Goal: Task Accomplishment & Management: Complete application form

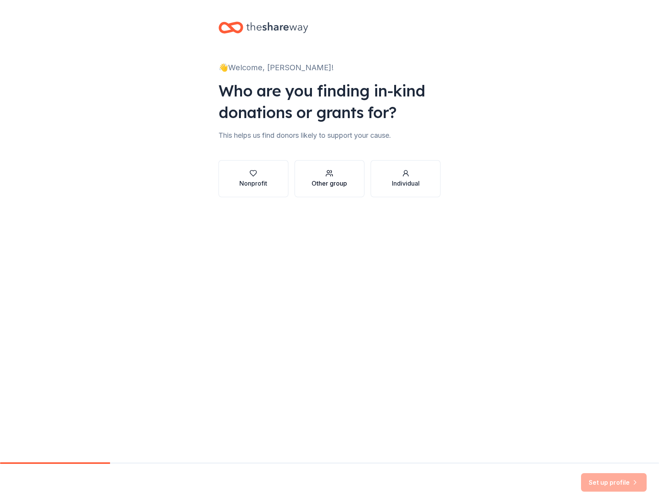
click at [330, 184] on div "Other group" at bounding box center [330, 183] width 36 height 9
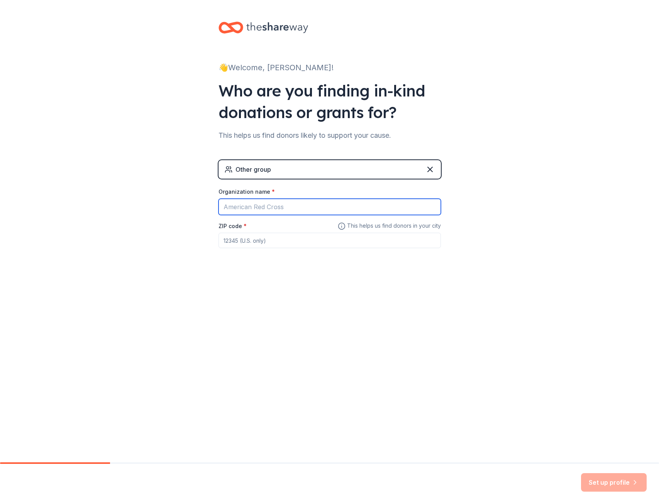
click at [277, 210] on input "Organization name *" at bounding box center [330, 207] width 222 height 16
type input "Mansfield ISD Out of School Time Programs"
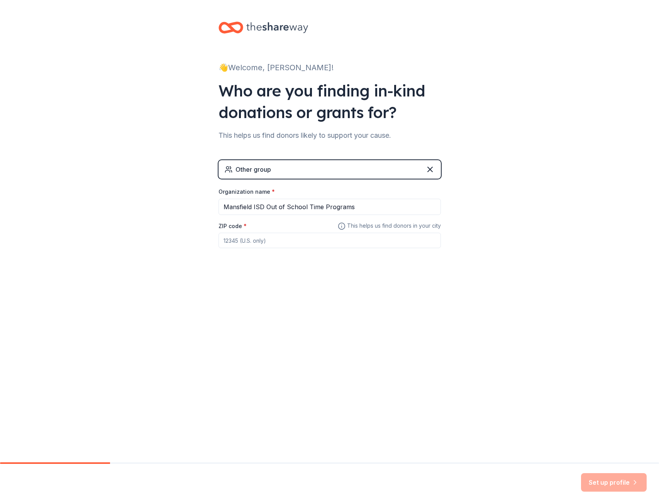
click at [266, 243] on input "ZIP code *" at bounding box center [330, 240] width 222 height 15
drag, startPoint x: 263, startPoint y: 242, endPoint x: 236, endPoint y: 242, distance: 27.0
click at [236, 242] on input "76031" at bounding box center [330, 240] width 222 height 15
type input "76063"
click at [604, 481] on button "Set up profile" at bounding box center [614, 482] width 66 height 19
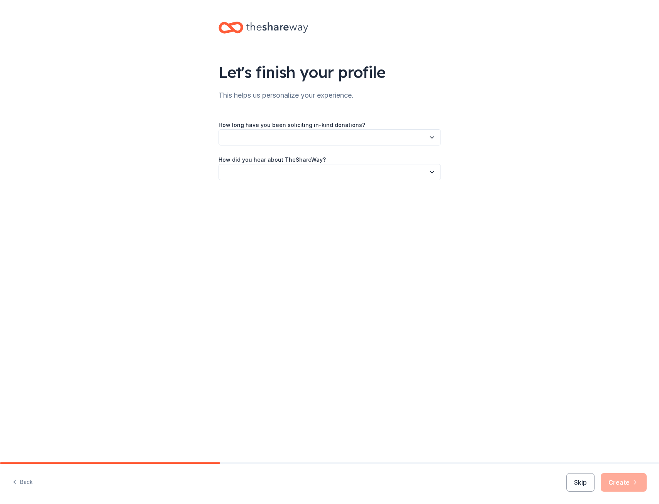
click at [305, 138] on button "button" at bounding box center [330, 137] width 222 height 16
click at [259, 171] on div "1 to 2 years" at bounding box center [329, 173] width 219 height 15
click at [260, 175] on button "button" at bounding box center [330, 172] width 222 height 16
click at [261, 197] on div "Friend or colleague" at bounding box center [252, 192] width 50 height 9
click at [615, 485] on button "Create" at bounding box center [624, 482] width 46 height 19
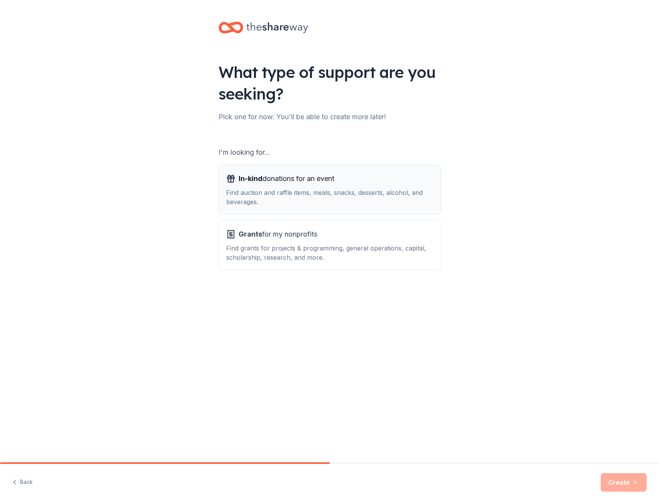
click at [347, 193] on div "Find auction and raffle items, meals, snacks, desserts, alcohol, and beverages." at bounding box center [329, 197] width 207 height 19
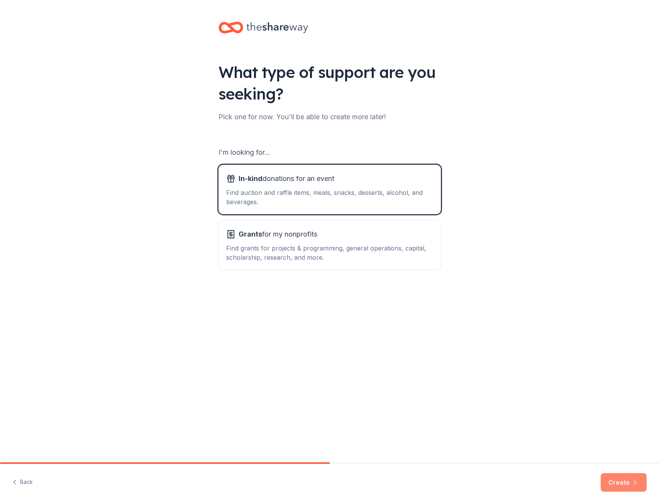
click at [620, 483] on button "Create" at bounding box center [624, 482] width 46 height 19
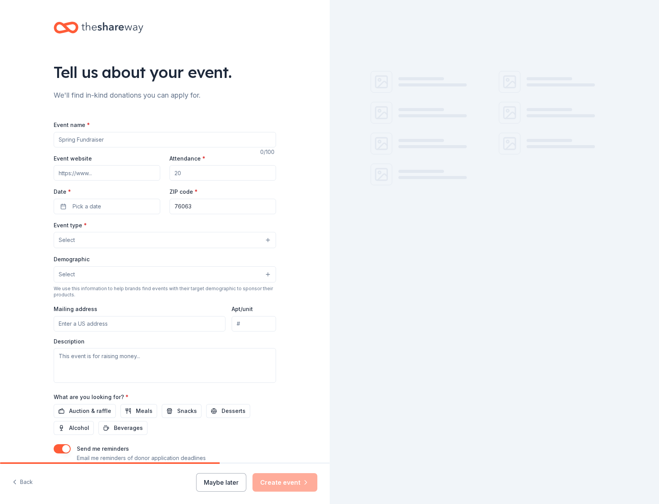
click at [103, 136] on input "Event name *" at bounding box center [165, 139] width 222 height 15
type input "Gobble & Gather"
type input "morganleslie@misdmail.org"
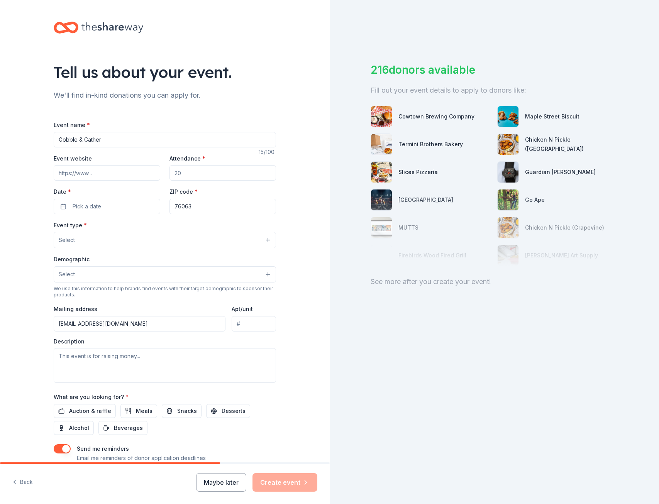
click at [83, 171] on input "Event website" at bounding box center [107, 172] width 107 height 15
click at [211, 176] on input "Attendance *" at bounding box center [222, 172] width 107 height 15
type input "1500"
click at [110, 213] on button "Pick a date" at bounding box center [107, 206] width 107 height 15
click at [147, 225] on button "Go to next month" at bounding box center [145, 227] width 11 height 11
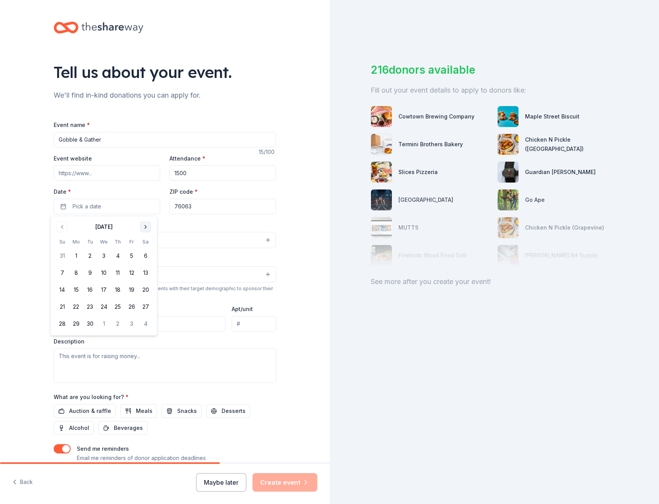
click at [147, 225] on button "Go to next month" at bounding box center [145, 227] width 11 height 11
click at [90, 275] on button "4" at bounding box center [90, 273] width 14 height 14
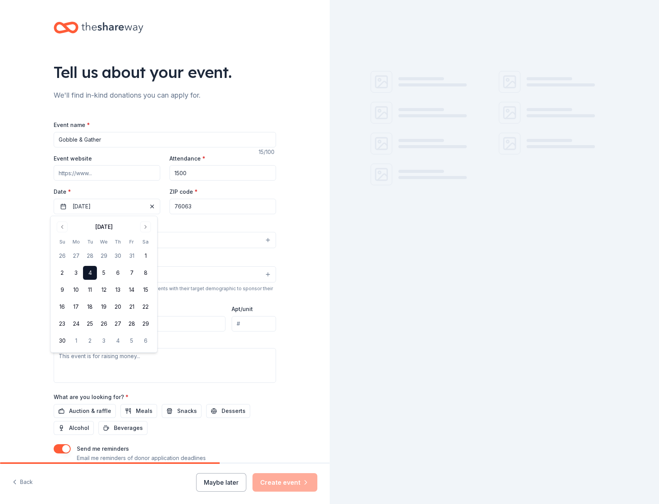
click at [191, 219] on div "Event name * Gobble & Gather 15 /100 Event website Attendance * 1500 Date * 11/…" at bounding box center [165, 298] width 222 height 357
click at [118, 242] on button "Select" at bounding box center [165, 240] width 222 height 16
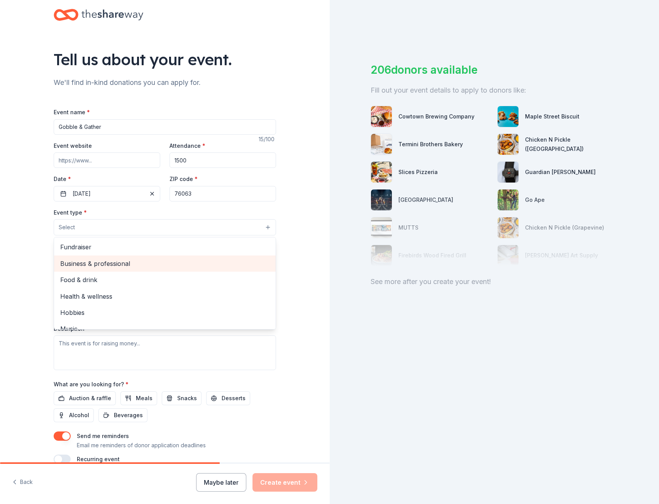
scroll to position [26, 0]
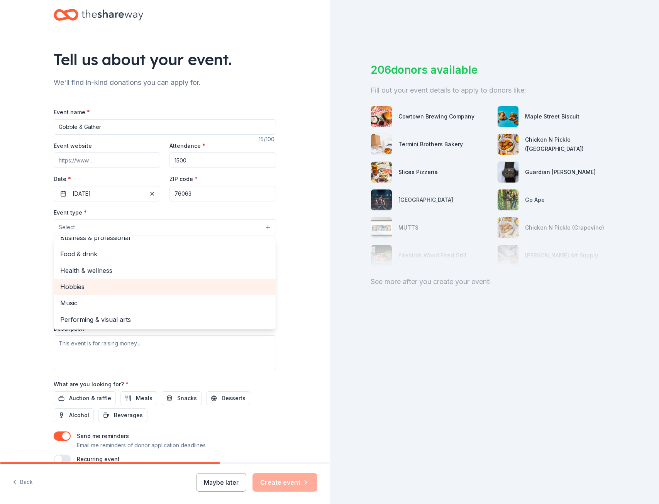
click at [117, 281] on div "Hobbies" at bounding box center [165, 287] width 222 height 16
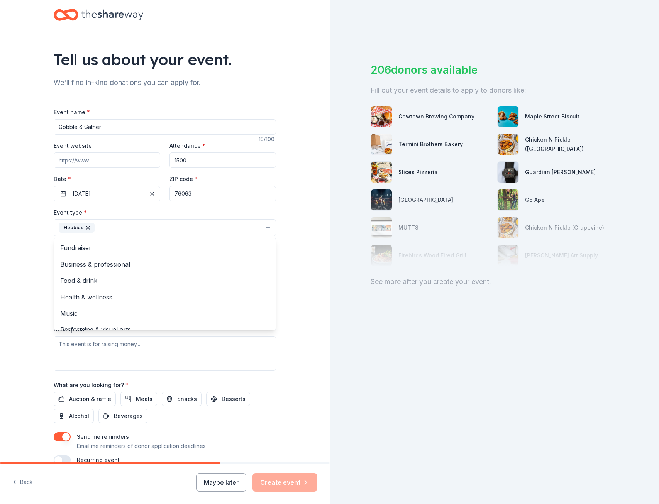
click at [281, 256] on div "Tell us about your event. We'll find in-kind donations you can apply for. Event…" at bounding box center [164, 244] width 247 height 515
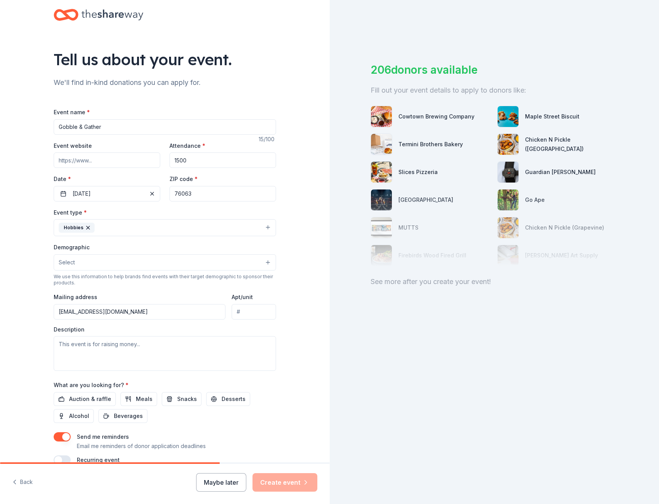
click at [129, 259] on button "Select" at bounding box center [165, 262] width 222 height 16
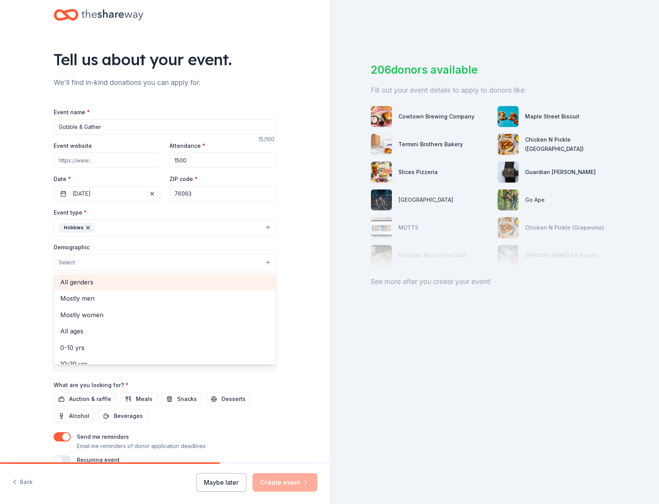
click at [86, 285] on span "All genders" at bounding box center [164, 282] width 209 height 10
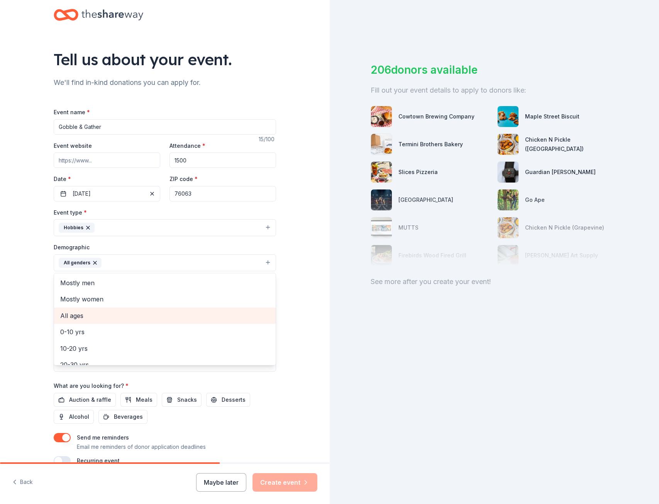
click at [80, 316] on span "All ages" at bounding box center [164, 316] width 209 height 10
click at [299, 272] on div "Tell us about your event. We'll find in-kind donations you can apply for. Event…" at bounding box center [165, 244] width 330 height 515
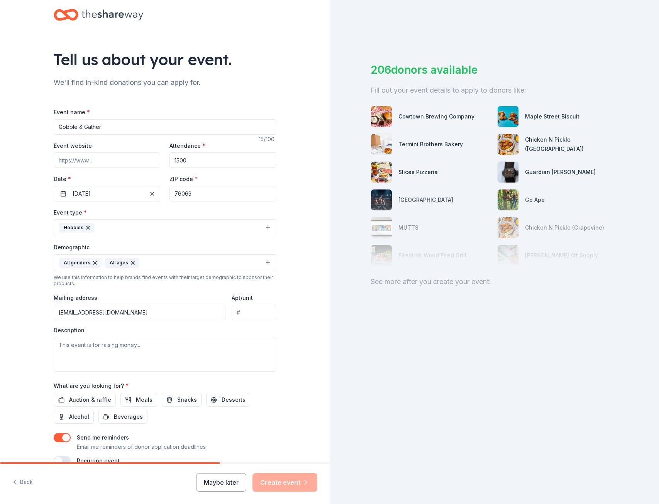
scroll to position [51, 0]
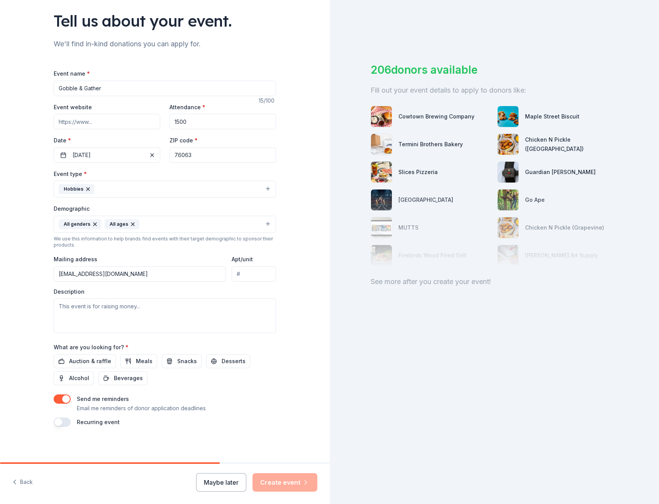
click at [95, 351] on div "What are you looking for? * Auction & raffle Meals Snacks Desserts Alcohol Beve…" at bounding box center [165, 363] width 222 height 43
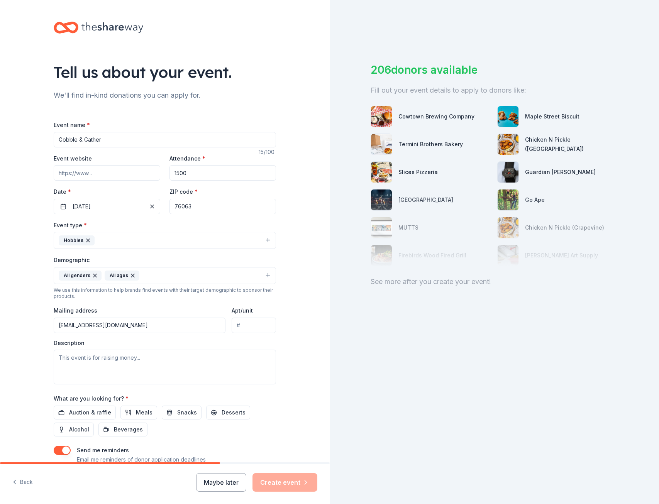
scroll to position [53, 0]
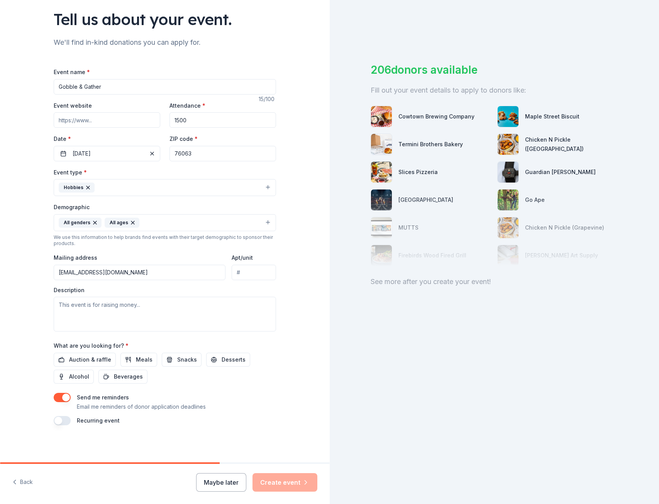
click at [134, 273] on input "morganleslie@misdmail.org" at bounding box center [140, 272] width 172 height 15
drag, startPoint x: 134, startPoint y: 273, endPoint x: 27, endPoint y: 274, distance: 106.6
click at [27, 274] on div "Tell us about your event. We'll find in-kind donations you can apply for. Event…" at bounding box center [165, 204] width 330 height 515
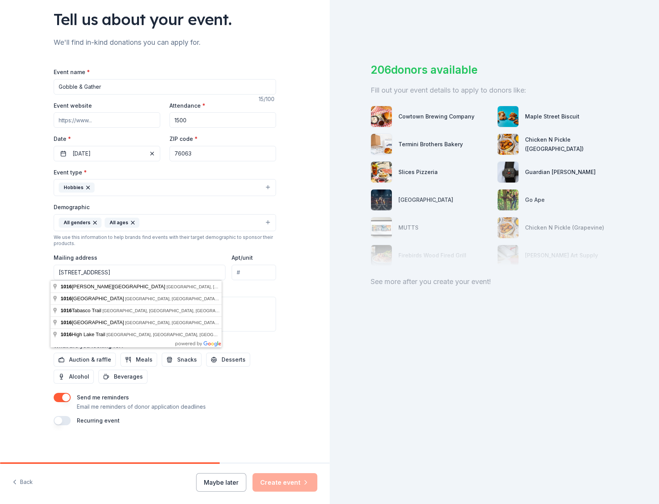
drag, startPoint x: 169, startPoint y: 274, endPoint x: 98, endPoint y: 273, distance: 71.0
click at [98, 273] on input "1016 Magnolia St, Mansfield TX 76063" at bounding box center [140, 272] width 172 height 15
click at [30, 292] on div "Tell us about your event. We'll find in-kind donations you can apply for. Event…" at bounding box center [165, 204] width 330 height 515
click at [141, 277] on input "1016 Magnolia St" at bounding box center [140, 272] width 172 height 15
click at [32, 321] on div "Tell us about your event. We'll find in-kind donations you can apply for. Event…" at bounding box center [165, 204] width 330 height 515
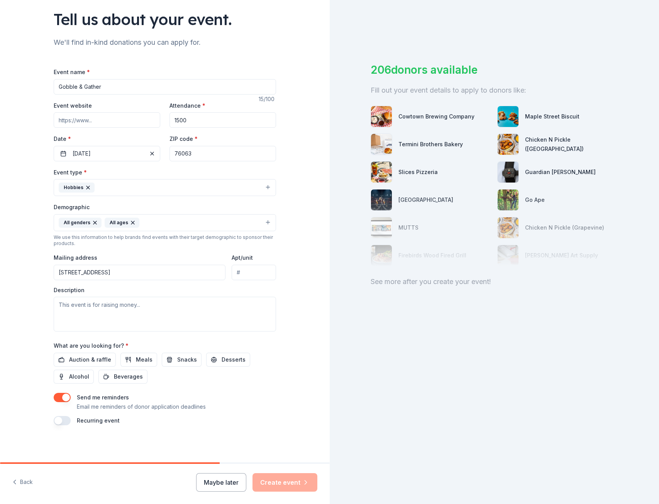
drag, startPoint x: 164, startPoint y: 269, endPoint x: 153, endPoint y: 277, distance: 13.1
click at [164, 269] on input "1016 Magnolia St, Mansfield TX 76063" at bounding box center [140, 272] width 172 height 15
type input "1016 Magnolia Street, Mansfield, TX, 76063"
click at [164, 308] on textarea at bounding box center [165, 314] width 222 height 35
click at [176, 310] on textarea at bounding box center [165, 314] width 222 height 35
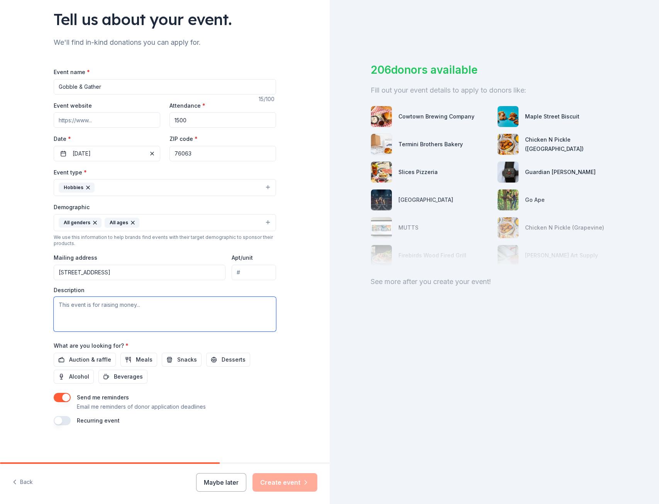
paste textarea "Our 2nd annual Gobble & Gather event is a come-and-go fall celebration filled w…"
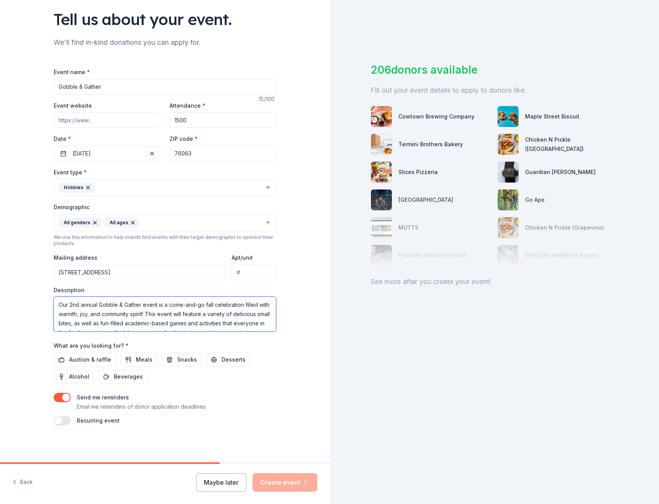
scroll to position [33, 0]
type textarea "Our 2nd annual Gobble & Gather event is a come-and-go fall celebration filled w…"
click at [102, 358] on span "Auction & raffle" at bounding box center [90, 359] width 42 height 9
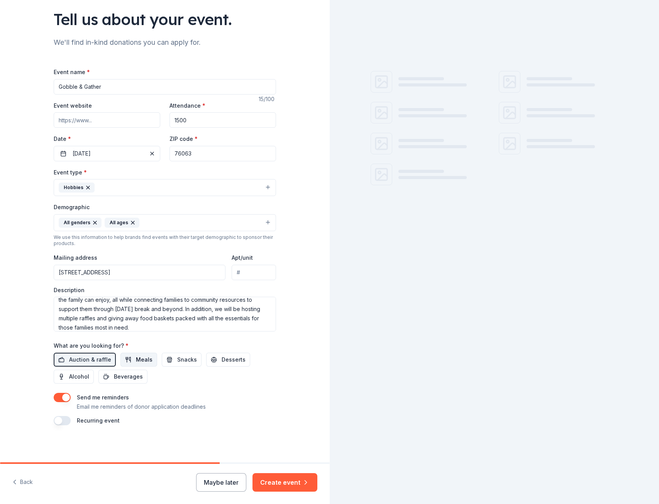
click at [136, 363] on span "Meals" at bounding box center [144, 359] width 17 height 9
click at [177, 362] on span "Snacks" at bounding box center [187, 359] width 20 height 9
click at [222, 361] on span "Desserts" at bounding box center [234, 359] width 24 height 9
click at [135, 375] on span "Beverages" at bounding box center [128, 376] width 29 height 9
click at [56, 394] on button "button" at bounding box center [62, 397] width 17 height 9
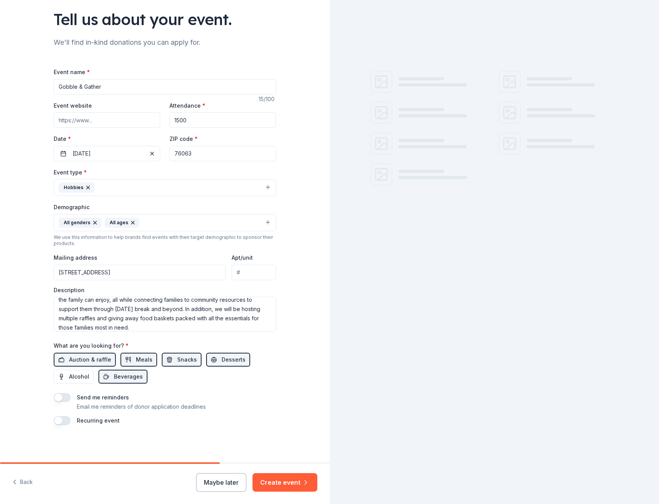
click at [63, 421] on button "button" at bounding box center [62, 420] width 17 height 9
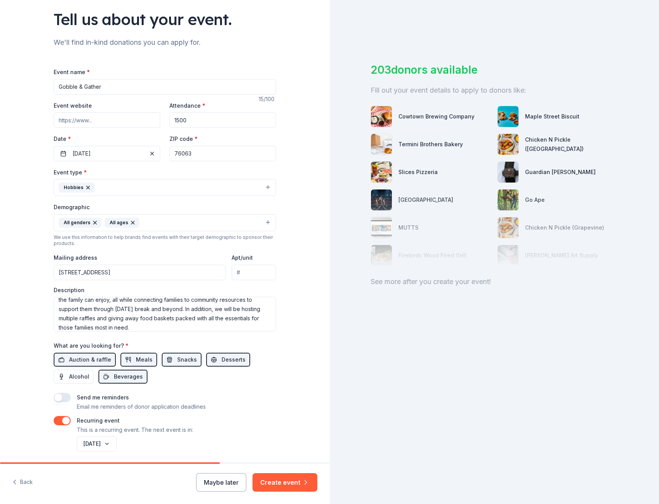
scroll to position [81, 0]
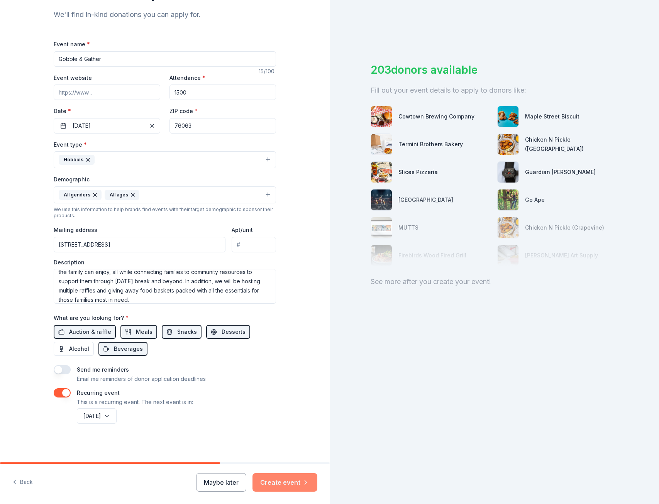
click at [278, 484] on button "Create event" at bounding box center [285, 482] width 65 height 19
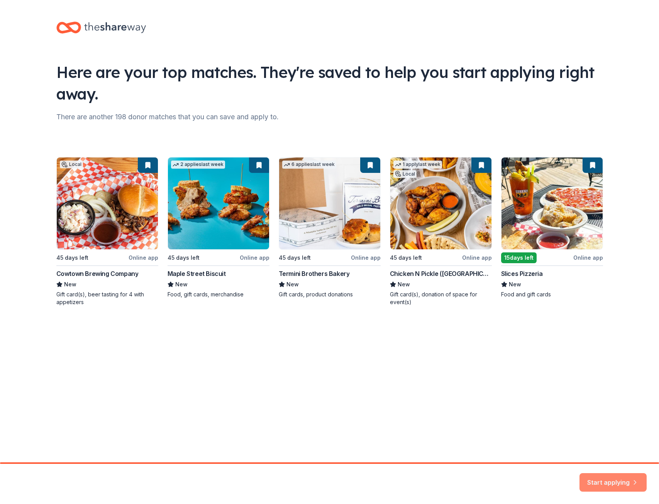
click at [602, 479] on button "Start applying" at bounding box center [613, 478] width 67 height 19
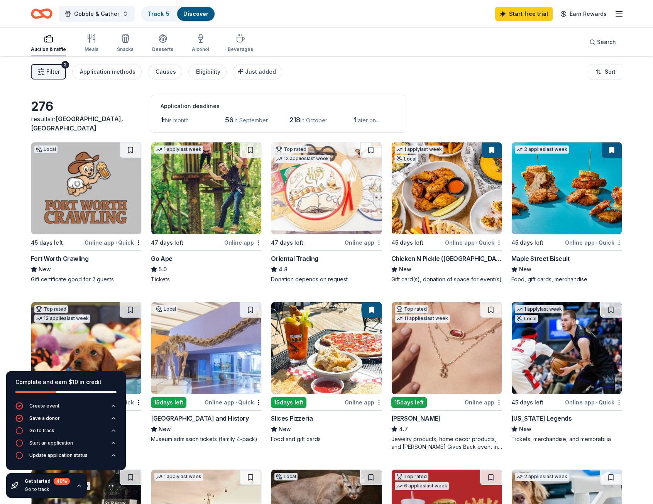
click at [258, 242] on html "Gobble & Gather Track · 5 Discover Start free trial Earn Rewards Auction & raff…" at bounding box center [326, 252] width 653 height 504
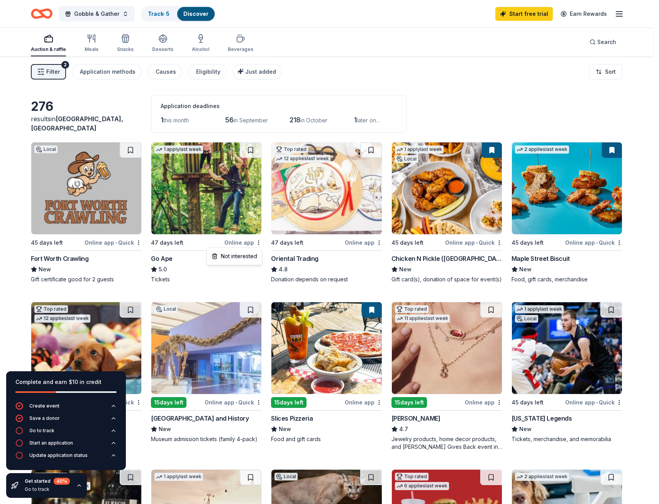
click at [170, 200] on html "Gobble & Gather Track · 5 Discover Start free trial Earn Rewards Auction & raff…" at bounding box center [329, 252] width 659 height 504
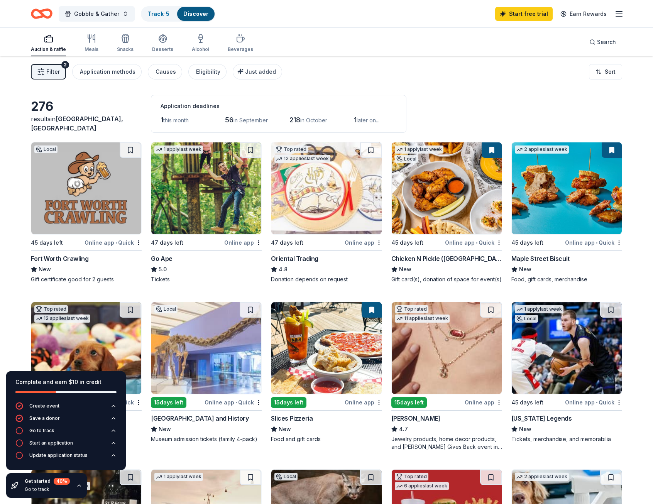
click at [189, 197] on img at bounding box center [206, 188] width 110 height 92
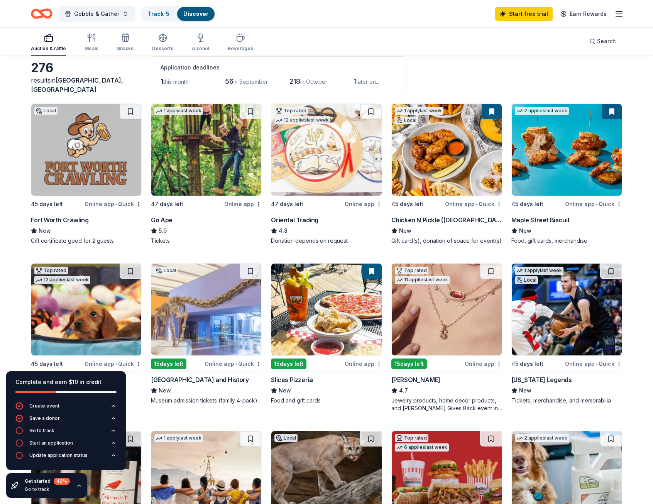
scroll to position [116, 0]
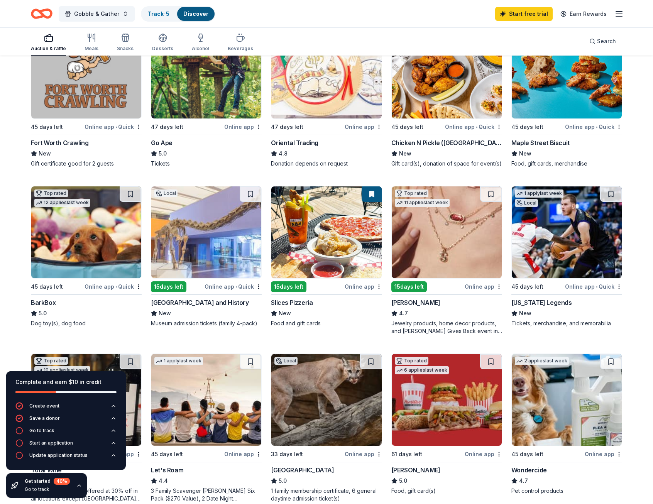
click at [65, 229] on img at bounding box center [86, 232] width 110 height 92
click at [200, 302] on div "Fort Worth Museum of Science and History" at bounding box center [200, 302] width 98 height 9
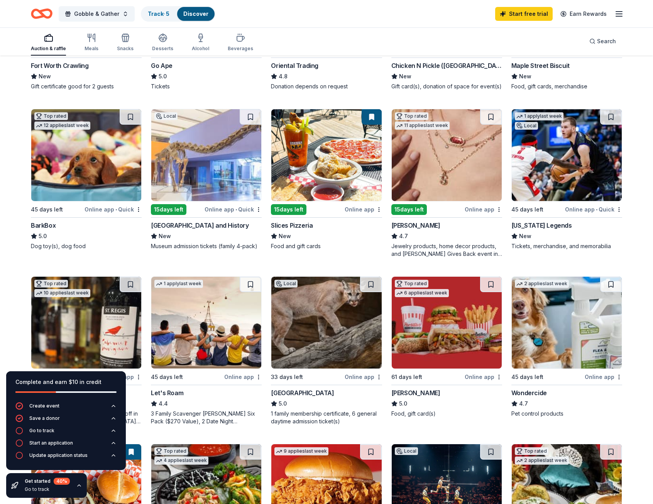
scroll to position [0, 0]
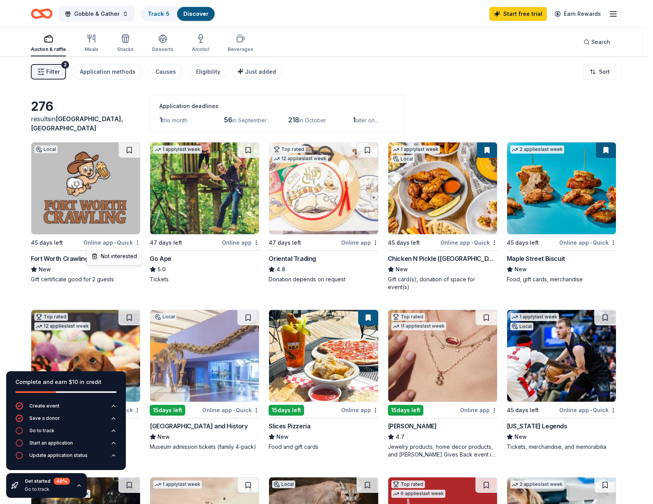
click at [137, 244] on html "Gobble & Gather Track · 5 Discover Start free trial Earn Rewards Auction & raff…" at bounding box center [326, 252] width 653 height 504
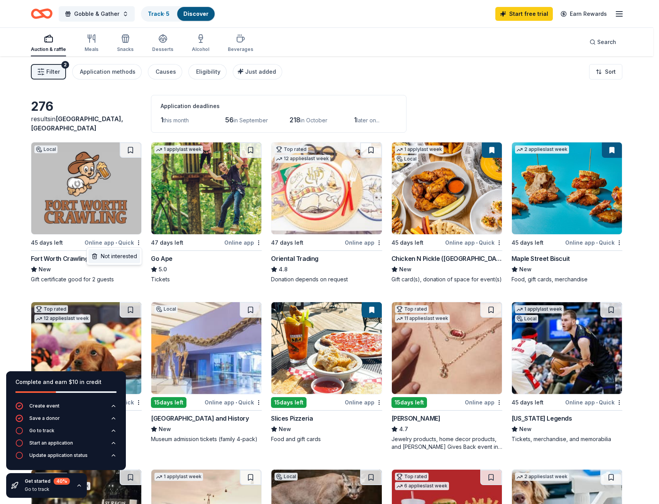
click at [122, 258] on div "Not interested" at bounding box center [114, 256] width 52 height 14
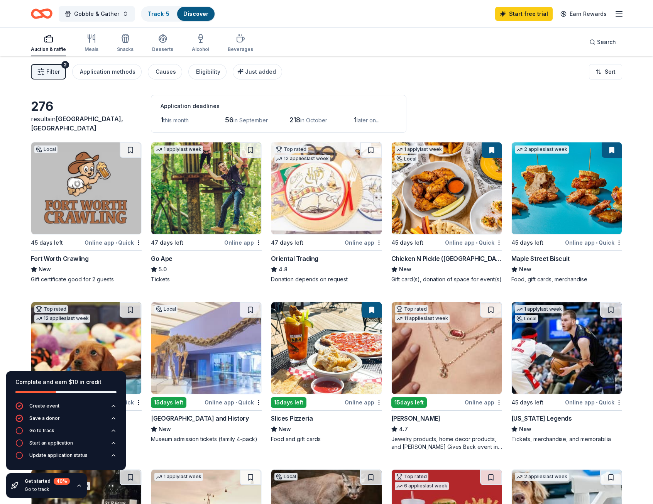
click at [253, 242] on div "Online app" at bounding box center [242, 243] width 37 height 10
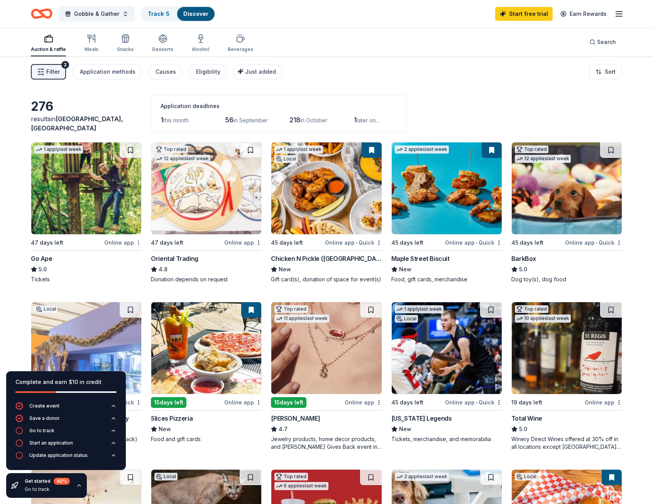
click at [139, 244] on html "Gobble & Gather Track · 5 Discover Start free trial Earn Rewards Auction & raff…" at bounding box center [326, 252] width 653 height 504
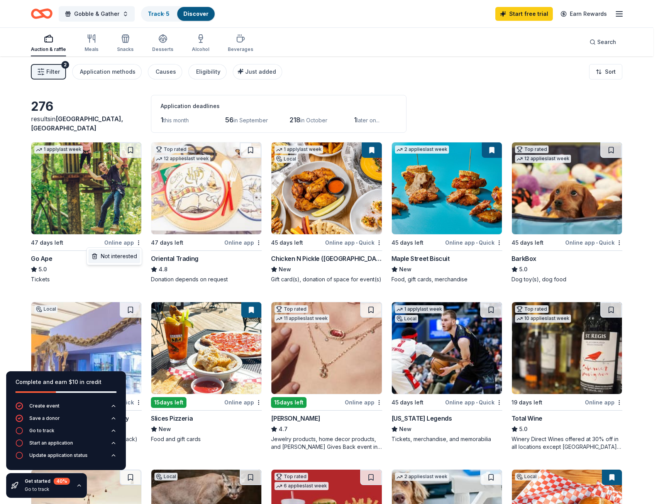
click at [127, 255] on div "Not interested" at bounding box center [114, 256] width 52 height 14
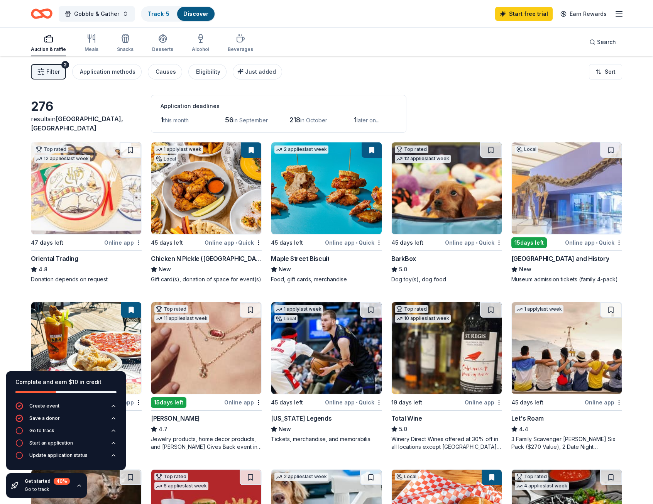
click at [138, 244] on html "Gobble & Gather Track · 5 Discover Start free trial Earn Rewards Auction & raff…" at bounding box center [326, 252] width 653 height 504
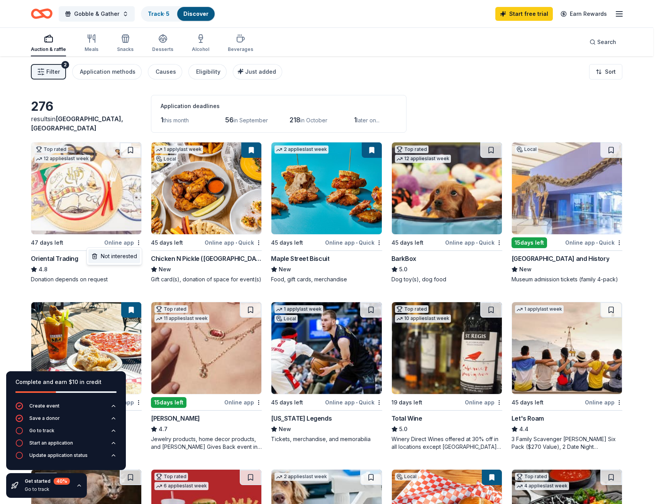
click at [121, 255] on div "Not interested" at bounding box center [114, 256] width 52 height 14
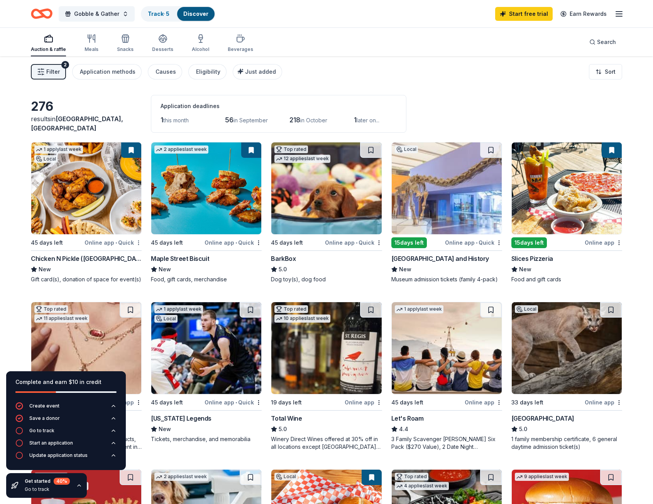
click at [139, 242] on html "Gobble & Gather Track · 5 Discover Start free trial Earn Rewards Auction & raff…" at bounding box center [326, 252] width 653 height 504
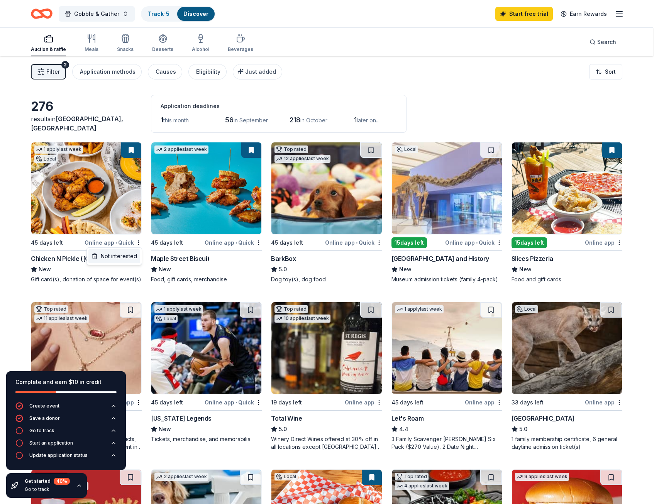
click at [132, 253] on div "Not interested" at bounding box center [114, 256] width 52 height 14
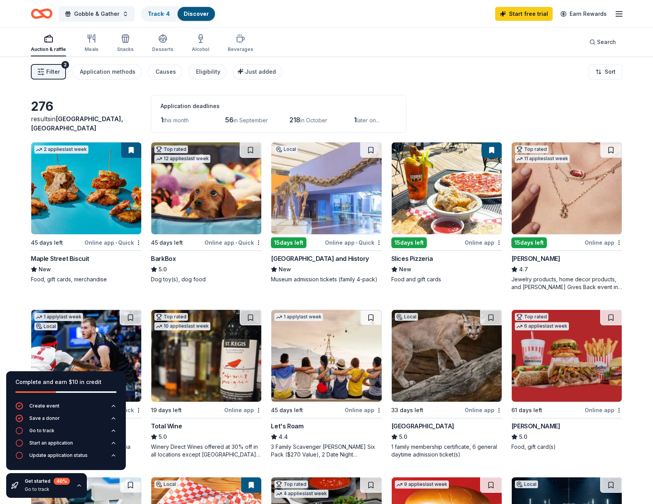
click at [68, 213] on img at bounding box center [86, 188] width 110 height 92
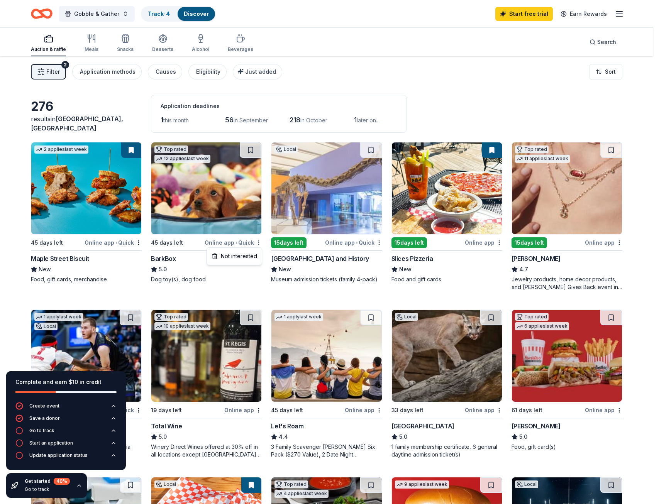
click at [257, 241] on html "Gobble & Gather Track · 4 Discover Start free trial Earn Rewards Auction & raff…" at bounding box center [329, 252] width 659 height 504
click at [247, 253] on div "Not interested" at bounding box center [234, 256] width 52 height 14
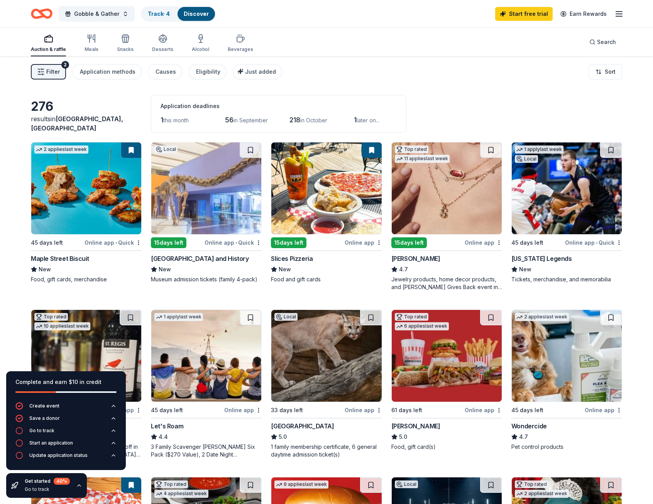
click at [304, 208] on img at bounding box center [326, 188] width 110 height 92
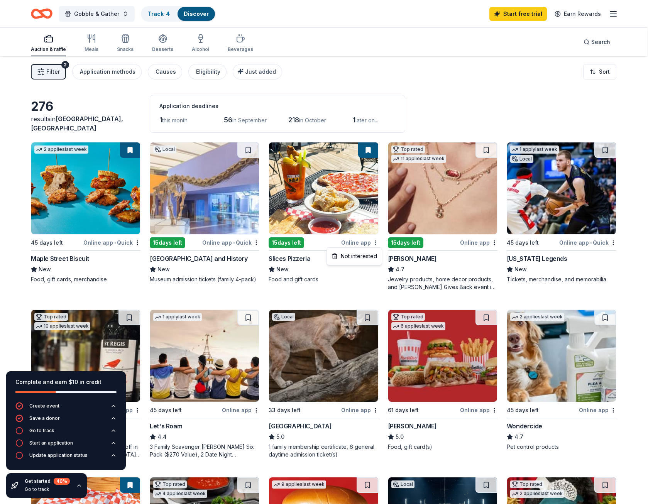
click at [378, 243] on html "Gobble & Gather Track · 4 Discover Start free trial Earn Rewards Auction & raff…" at bounding box center [326, 252] width 653 height 504
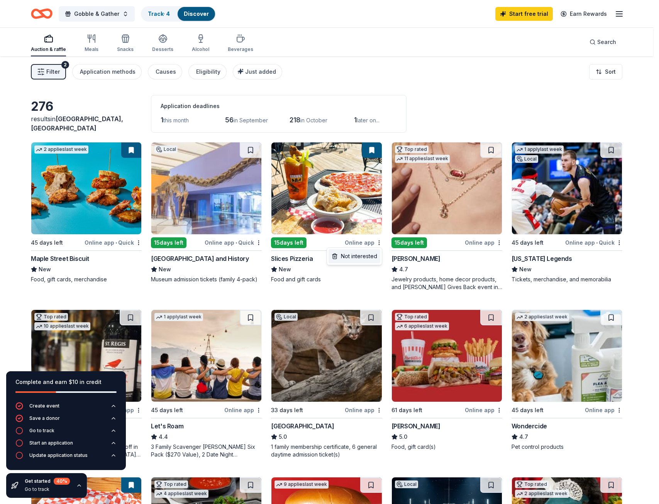
click at [368, 256] on div "Not interested" at bounding box center [355, 256] width 52 height 14
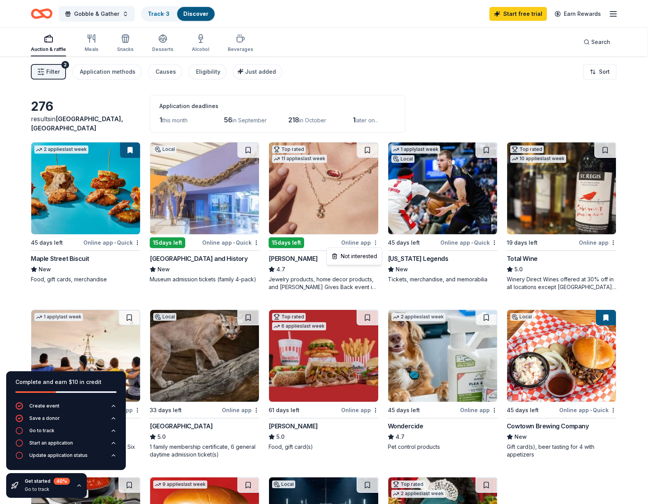
click at [379, 241] on html "Gobble & Gather Track · 3 Discover Start free trial Earn Rewards Auction & raff…" at bounding box center [326, 252] width 653 height 504
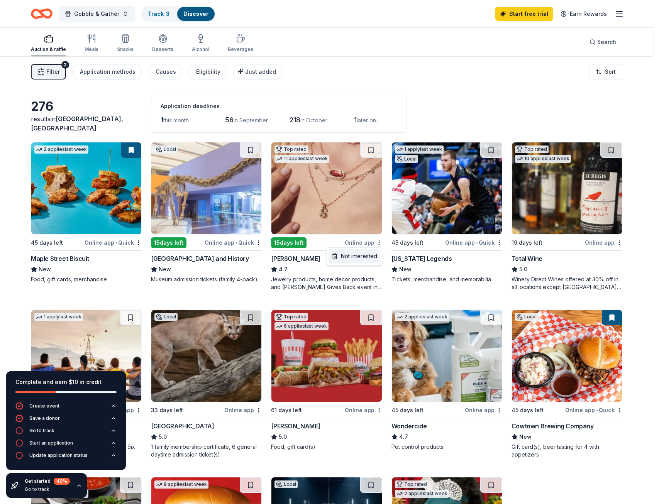
click at [366, 259] on div "Not interested" at bounding box center [355, 256] width 52 height 14
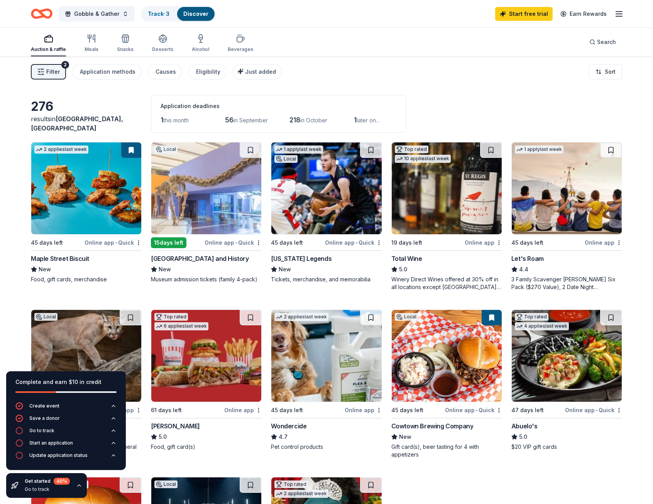
click at [328, 225] on img at bounding box center [326, 188] width 110 height 92
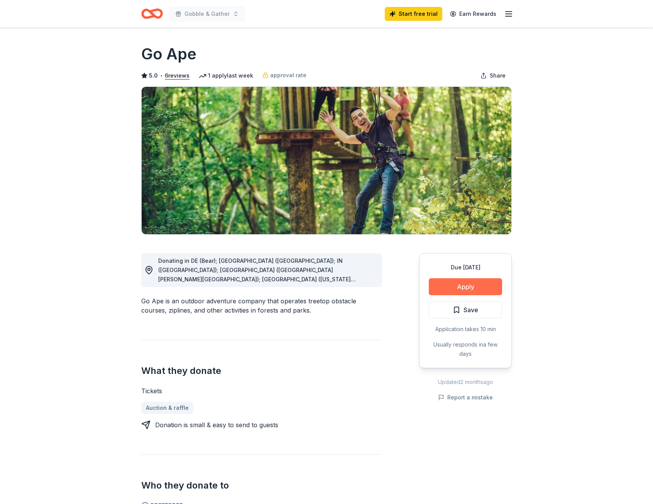
click at [455, 288] on button "Apply" at bounding box center [465, 286] width 73 height 17
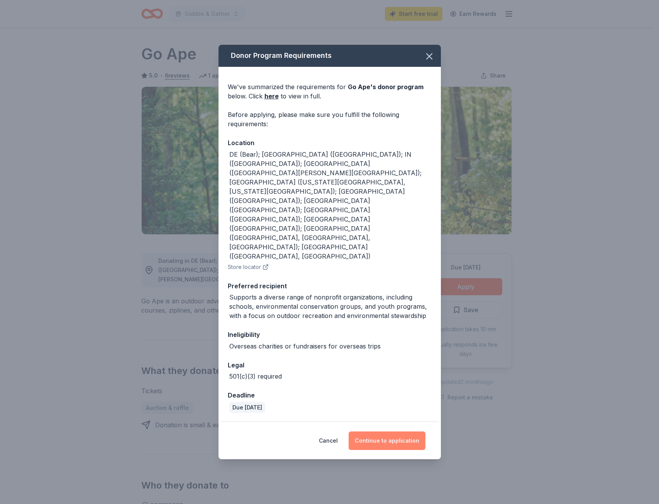
click at [408, 432] on button "Continue to application" at bounding box center [387, 441] width 77 height 19
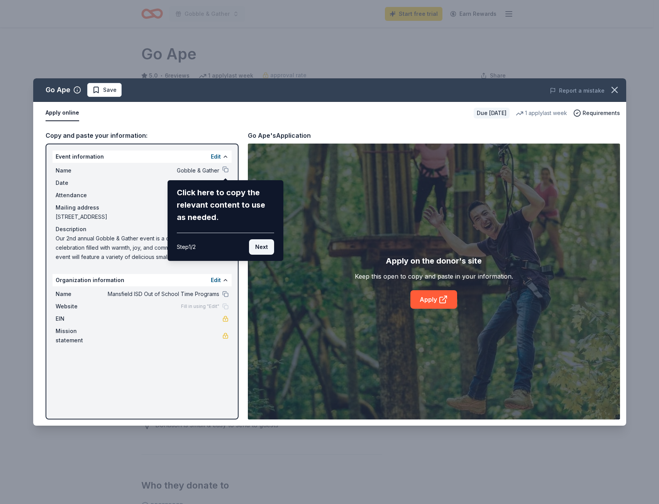
click at [255, 248] on button "Next" at bounding box center [261, 246] width 25 height 15
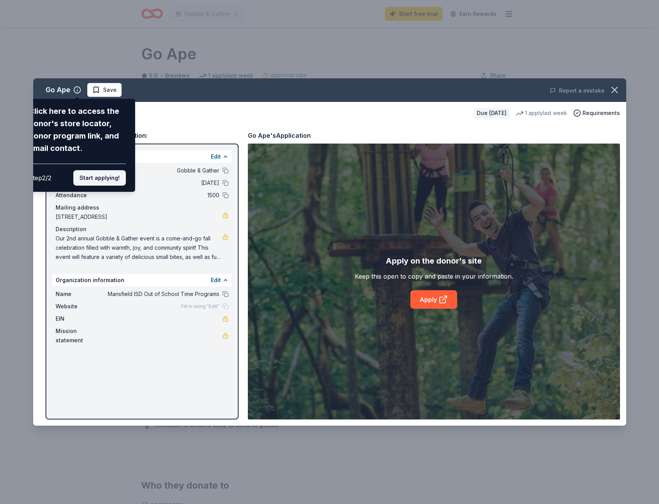
click at [99, 173] on button "Start applying!" at bounding box center [99, 177] width 53 height 15
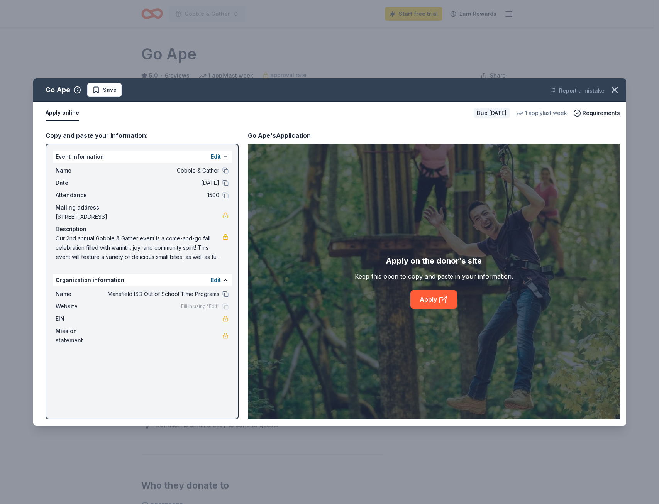
click at [430, 299] on div "Go Ape Save Report a mistake Apply online Due in 47 days 1 apply last week Requ…" at bounding box center [329, 251] width 593 height 347
click at [449, 303] on div "Go Ape Save Report a mistake Apply online Due in 47 days 1 apply last week Requ…" at bounding box center [329, 251] width 593 height 347
click at [440, 303] on icon at bounding box center [443, 300] width 6 height 6
click at [617, 91] on icon "button" at bounding box center [614, 90] width 11 height 11
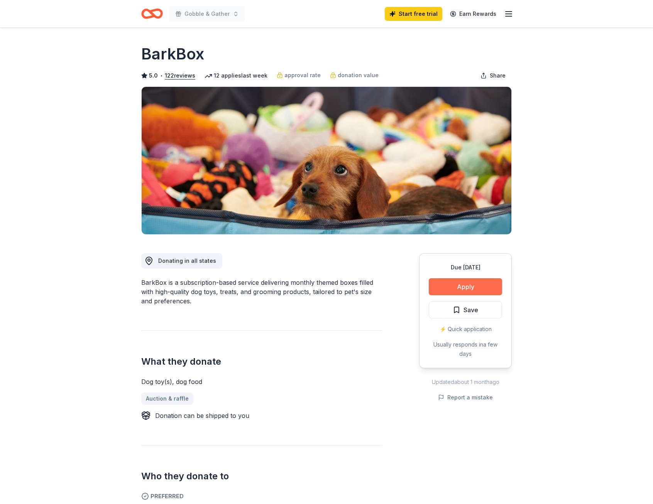
click at [456, 286] on button "Apply" at bounding box center [465, 286] width 73 height 17
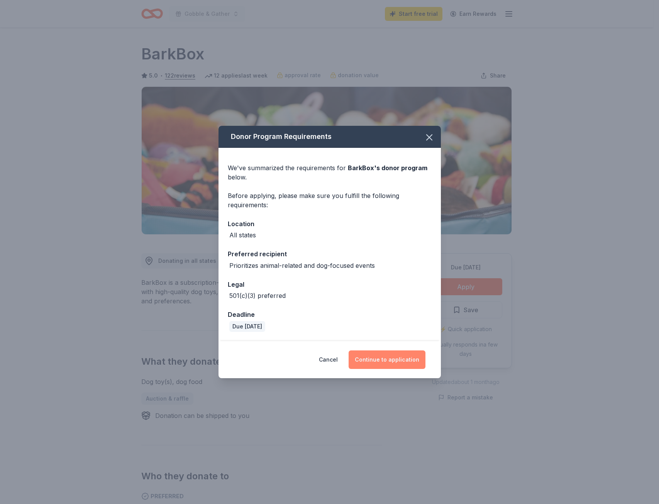
click at [386, 364] on button "Continue to application" at bounding box center [387, 360] width 77 height 19
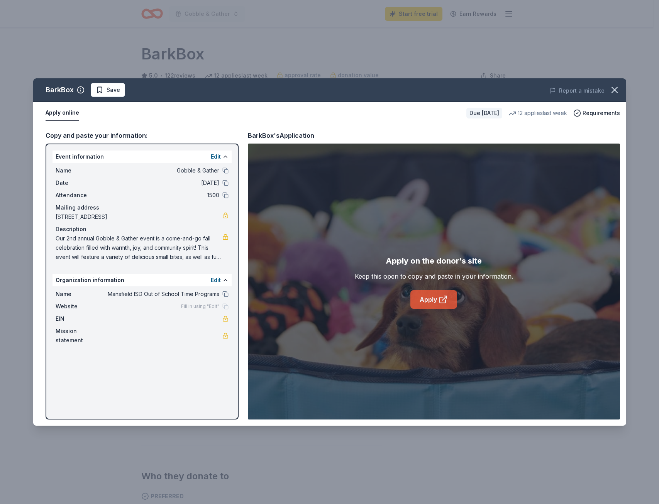
click at [432, 298] on link "Apply" at bounding box center [433, 299] width 47 height 19
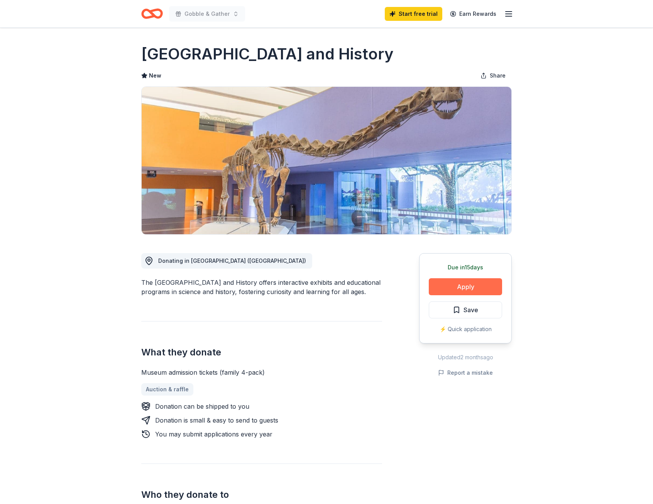
click at [467, 287] on button "Apply" at bounding box center [465, 286] width 73 height 17
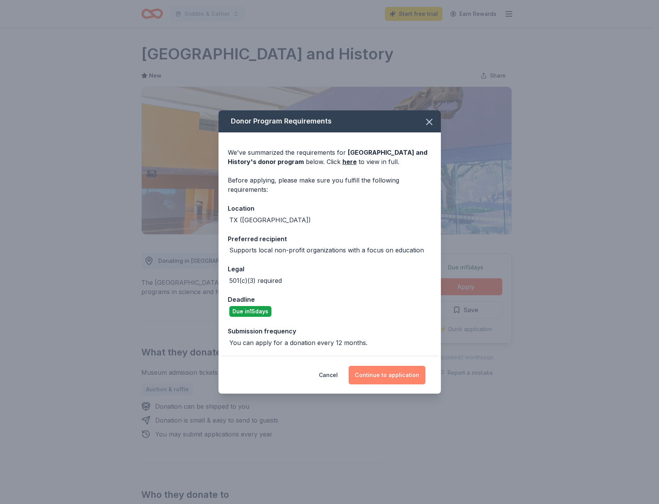
click at [389, 384] on button "Continue to application" at bounding box center [387, 375] width 77 height 19
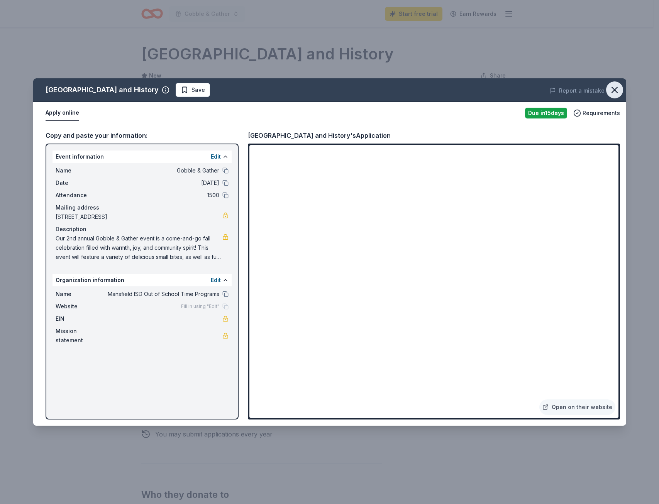
click at [608, 91] on button "button" at bounding box center [614, 89] width 17 height 17
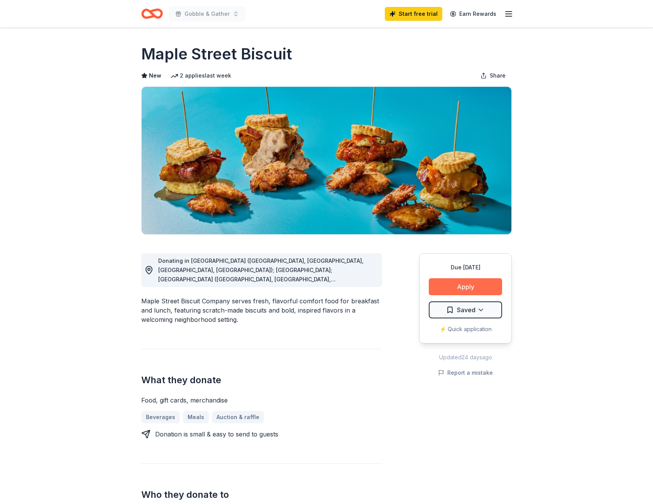
click at [451, 291] on button "Apply" at bounding box center [465, 286] width 73 height 17
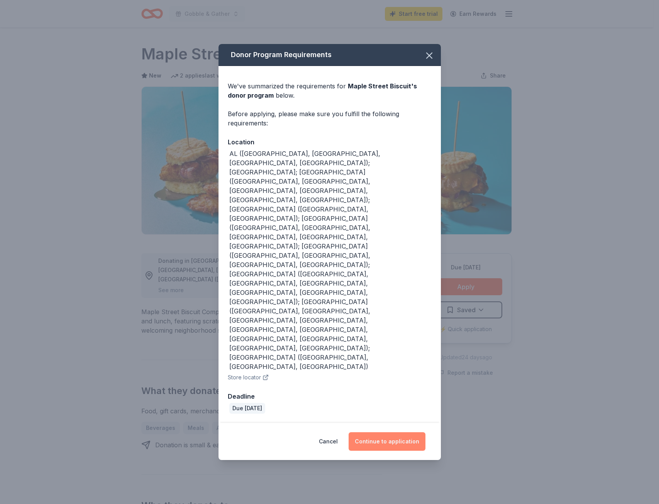
click at [379, 432] on button "Continue to application" at bounding box center [387, 441] width 77 height 19
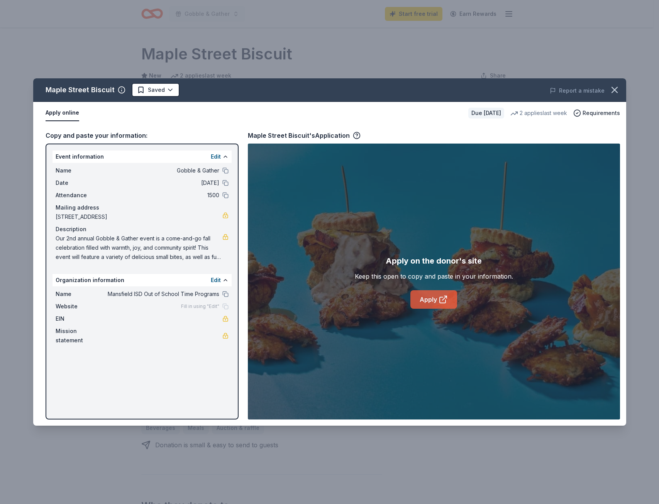
click at [439, 300] on icon at bounding box center [443, 299] width 9 height 9
click at [614, 88] on icon "button" at bounding box center [614, 90] width 11 height 11
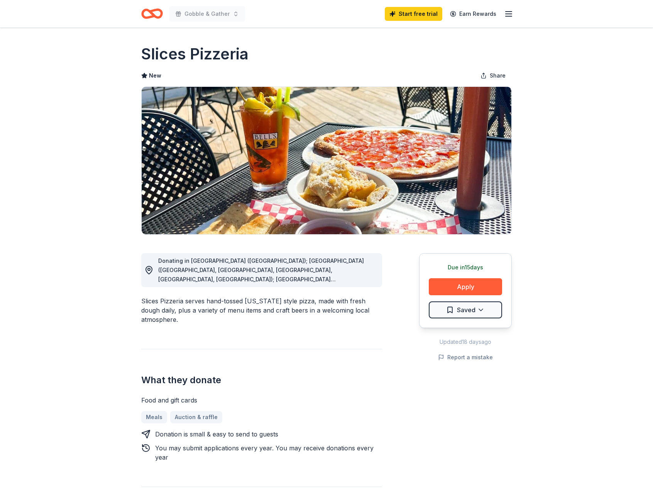
click at [351, 280] on span "Donating in AL (Huntsville); AZ (Scottsdale, Gilbert, Flagstaff, Chandler, Peor…" at bounding box center [261, 335] width 206 height 155
